Goal: Navigation & Orientation: Understand site structure

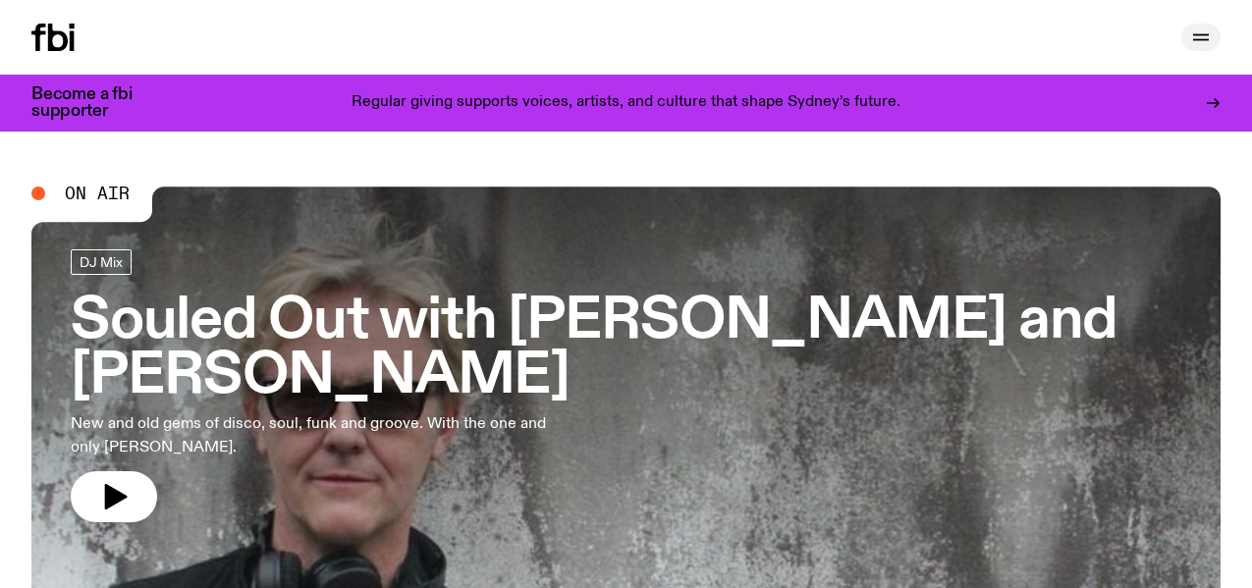
click at [1198, 36] on icon "button" at bounding box center [1201, 38] width 24 height 24
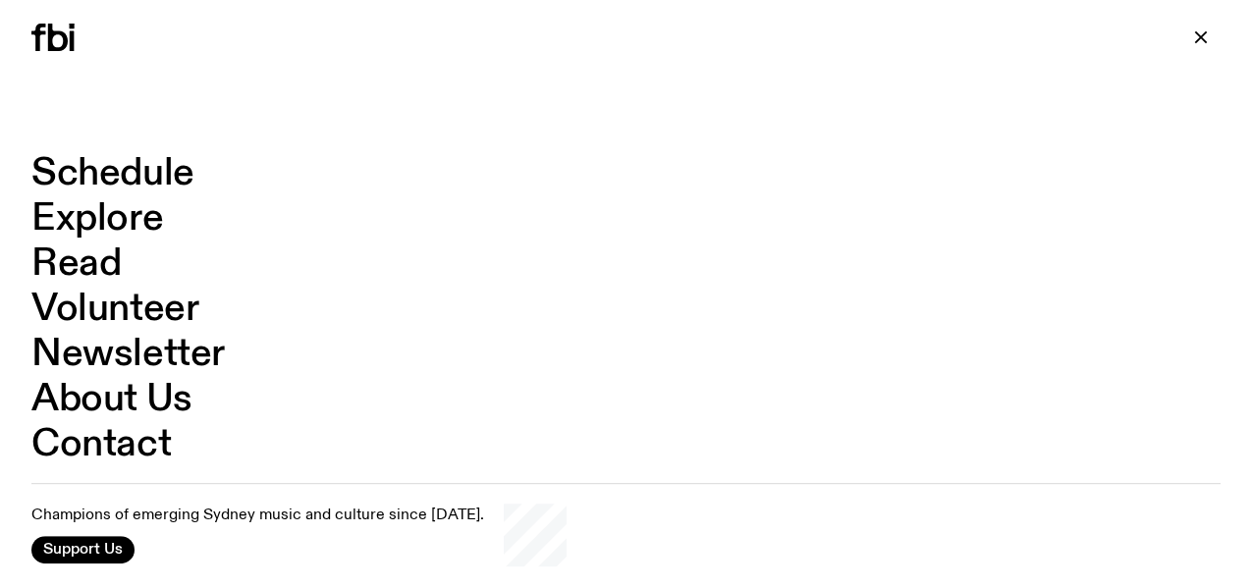
click at [57, 207] on link "Explore" at bounding box center [97, 218] width 132 height 37
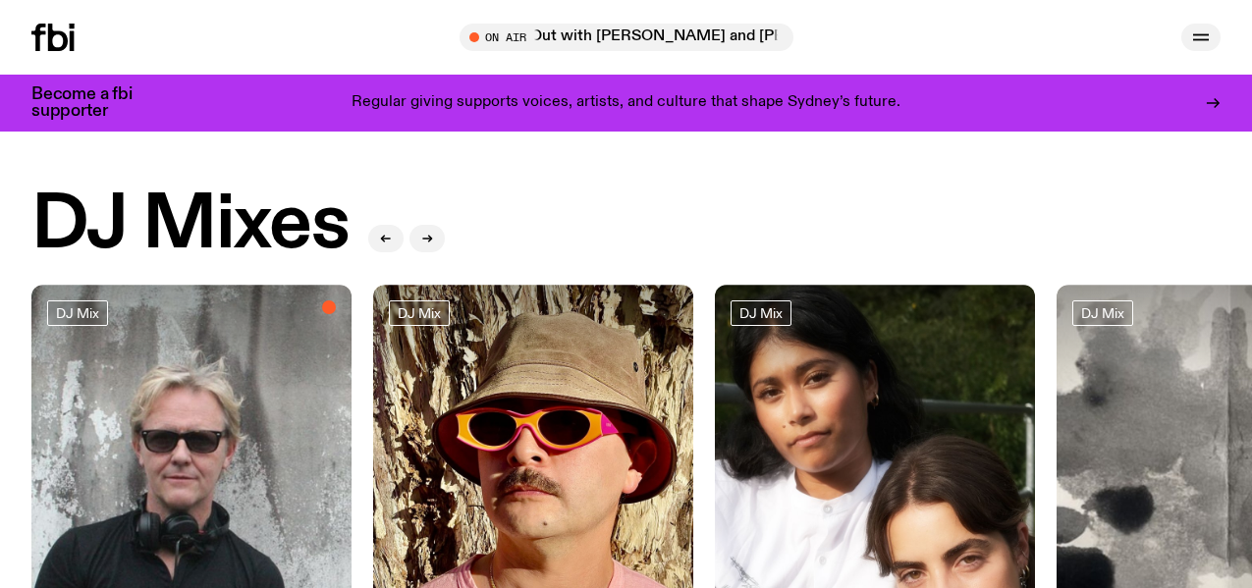
click at [1191, 35] on icon "button" at bounding box center [1201, 38] width 24 height 24
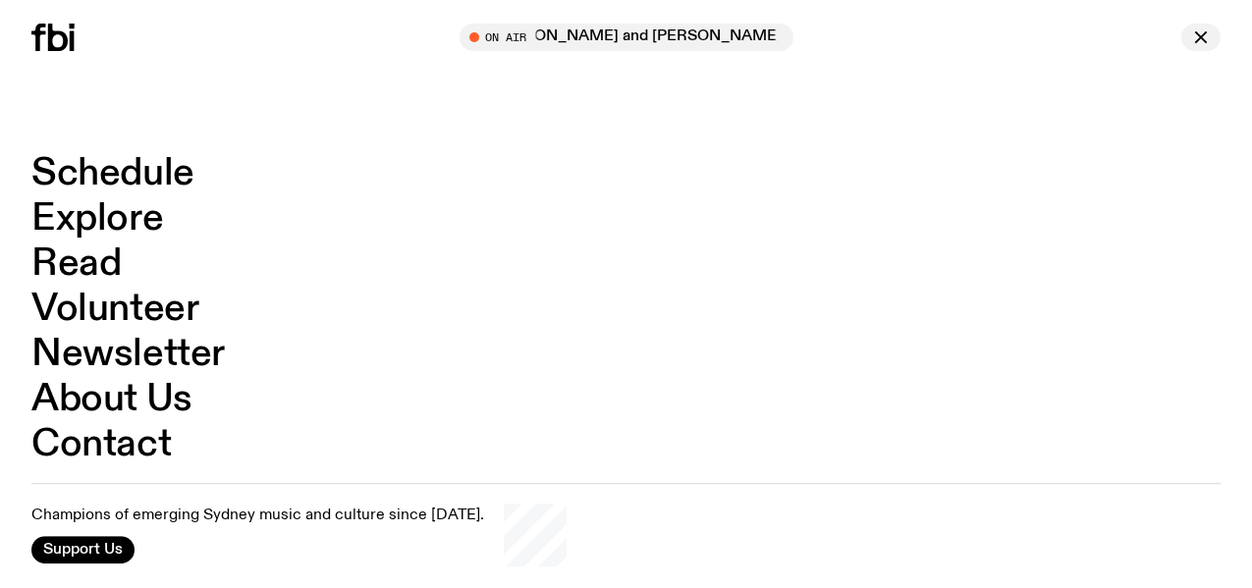
click at [1209, 37] on icon "button" at bounding box center [1201, 38] width 24 height 24
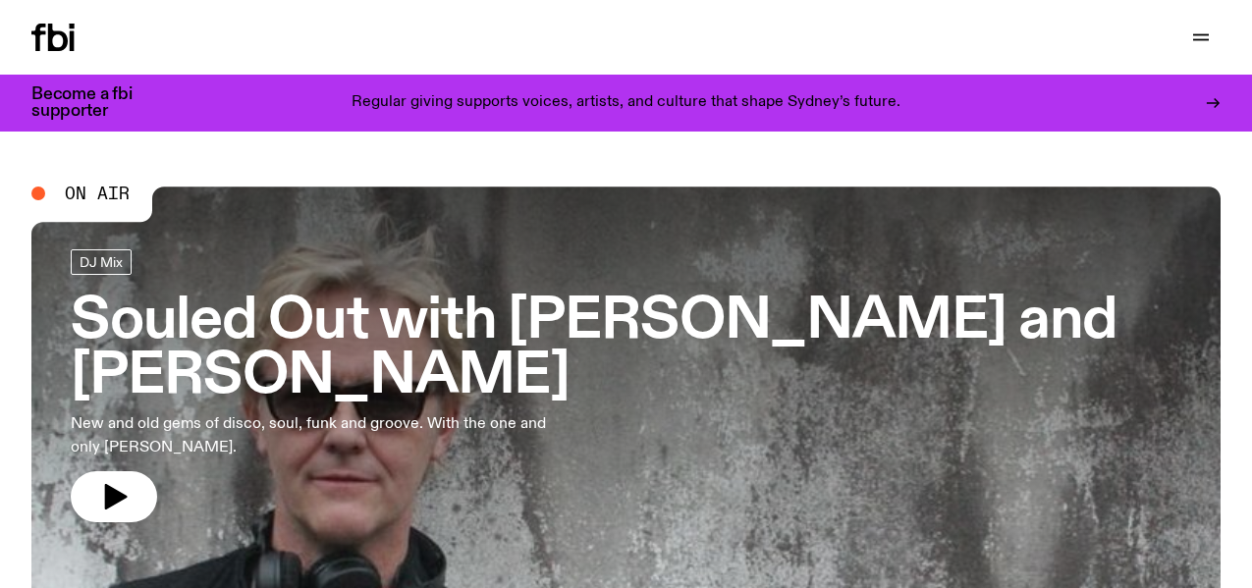
click at [446, 23] on div "Schedule Explore Read Volunteer Newsletter Support Us" at bounding box center [626, 37] width 1252 height 75
click at [1191, 36] on icon "button" at bounding box center [1201, 38] width 24 height 24
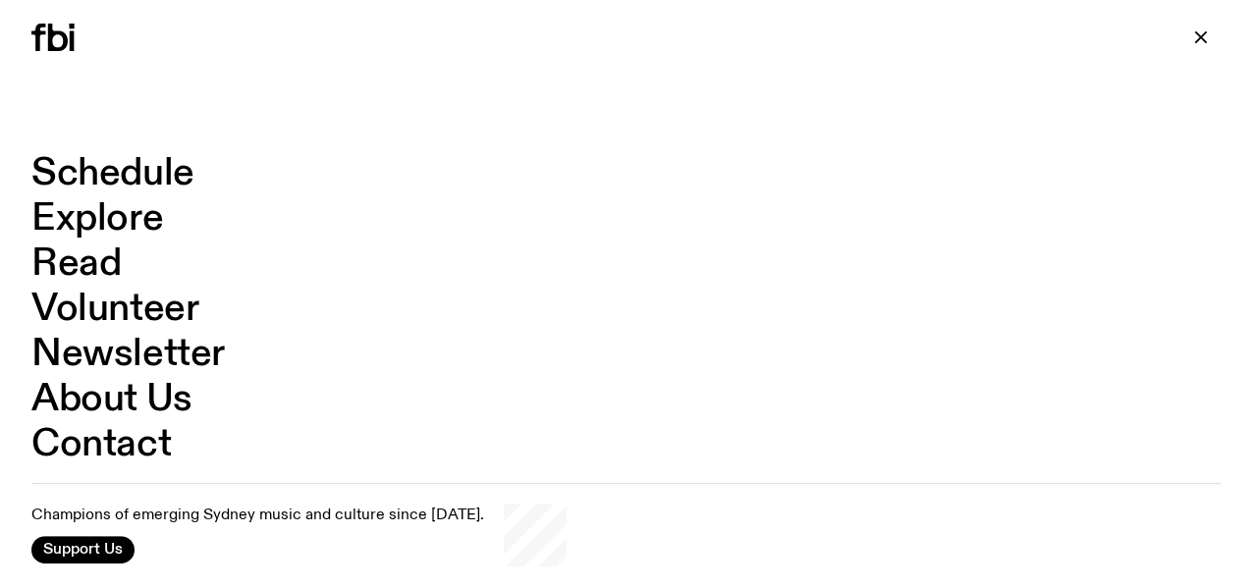
click at [96, 73] on div "Schedule Explore Read Volunteer Newsletter Support Us" at bounding box center [626, 37] width 1252 height 75
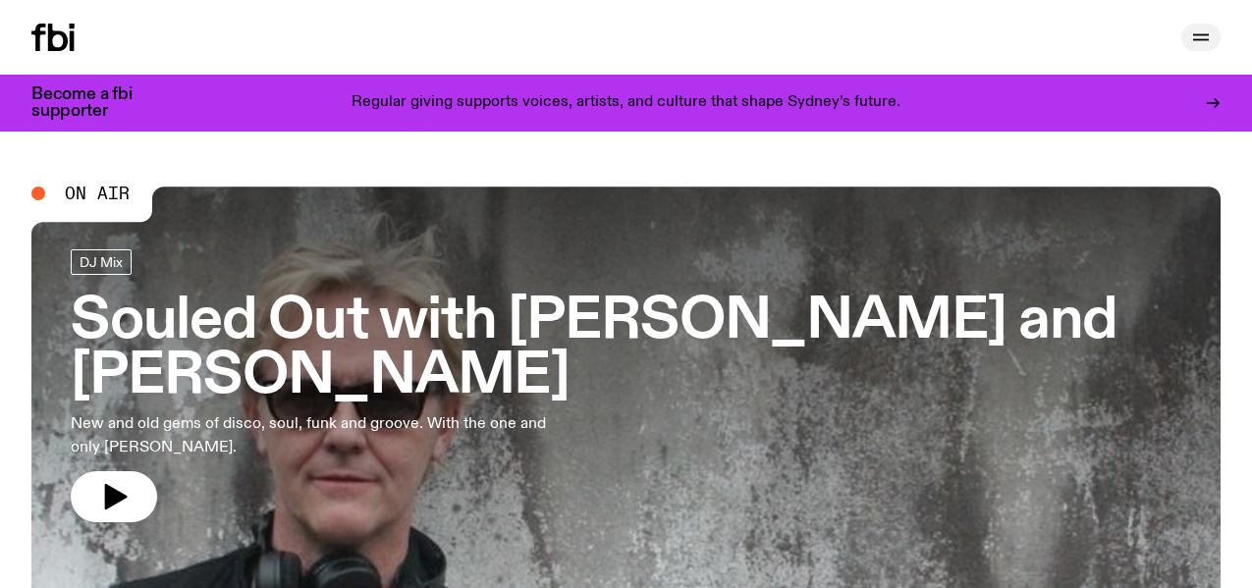
click at [1201, 36] on icon "button" at bounding box center [1201, 38] width 24 height 24
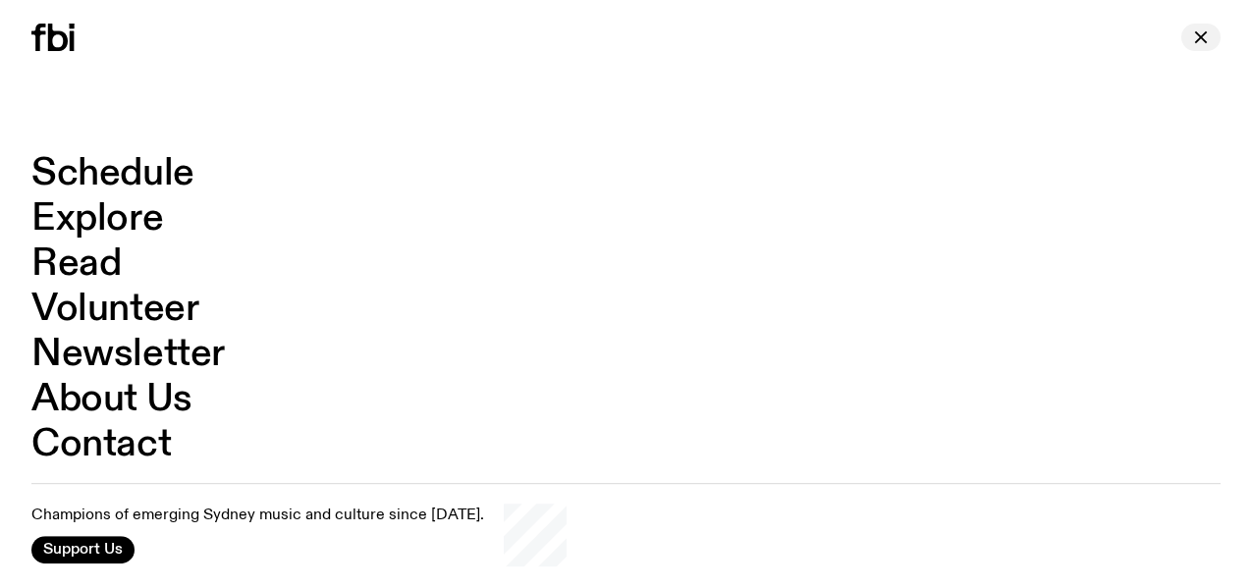
click at [1195, 42] on icon "button" at bounding box center [1201, 38] width 24 height 24
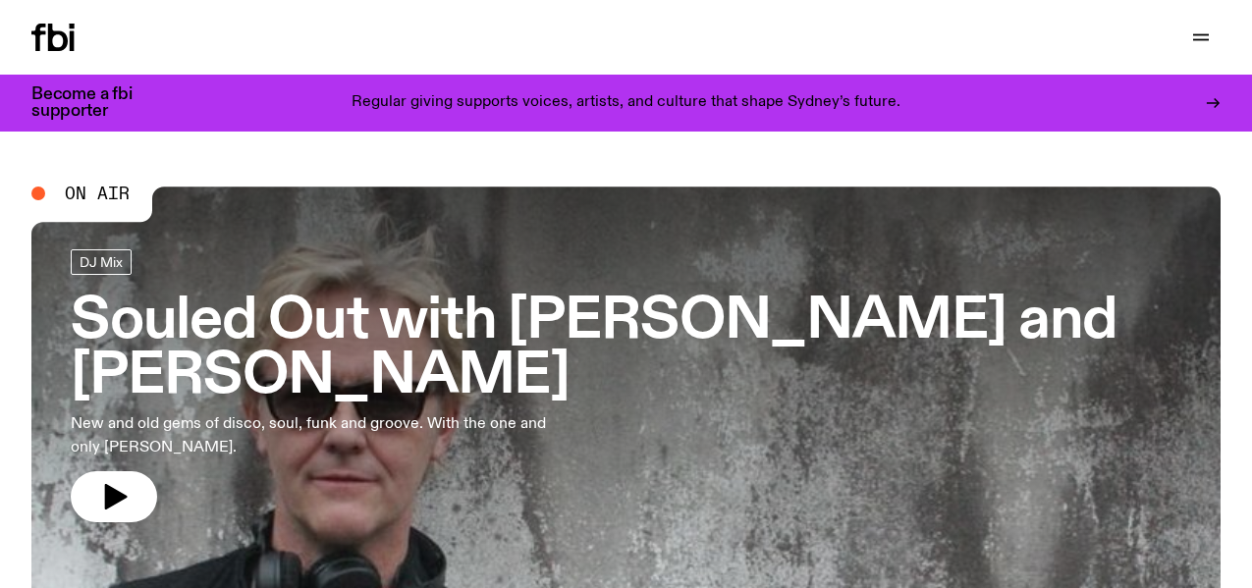
click at [1146, 37] on div "Support Us" at bounding box center [927, 37] width 587 height 27
click at [1175, 37] on div "Support Us" at bounding box center [927, 37] width 587 height 27
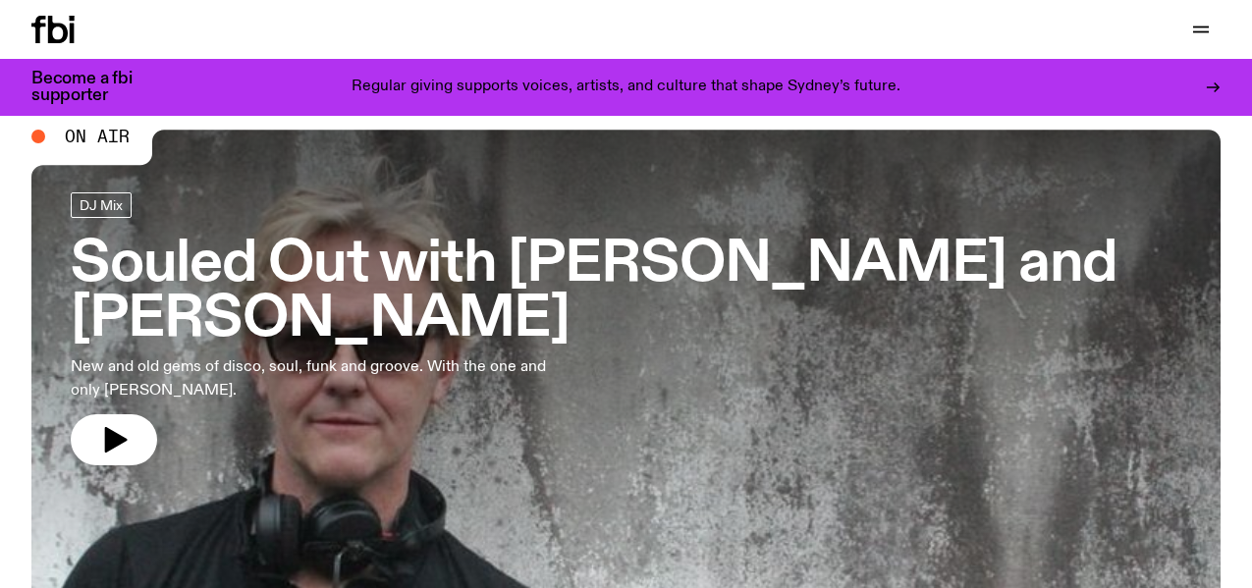
scroll to position [80, 0]
